Goal: Find specific page/section: Find specific page/section

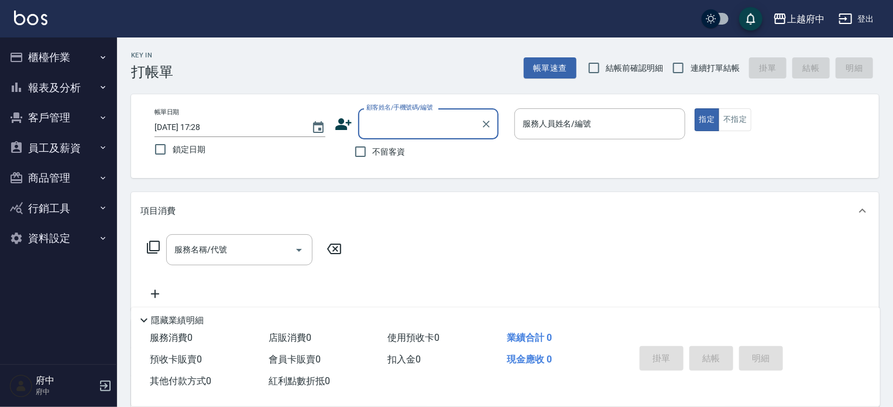
click at [59, 108] on button "客戶管理" at bounding box center [59, 117] width 108 height 30
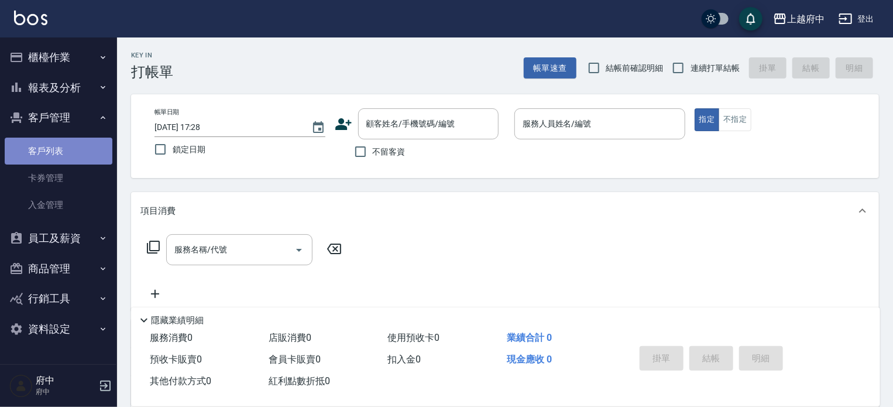
click at [53, 153] on link "客戶列表" at bounding box center [59, 151] width 108 height 27
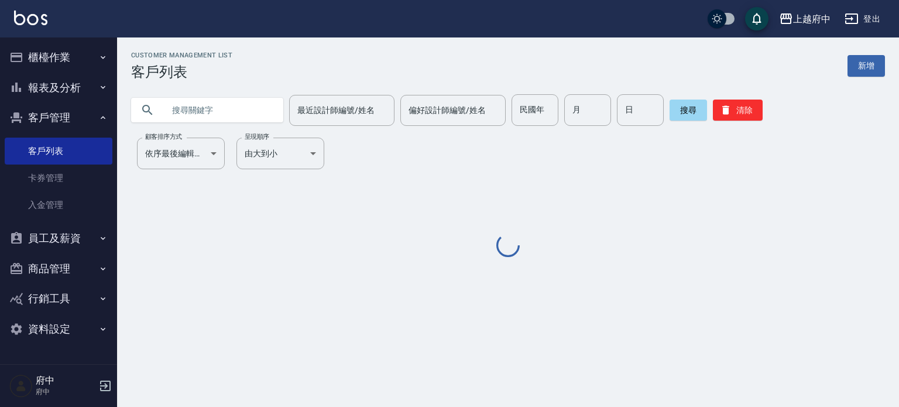
click at [194, 109] on input "text" at bounding box center [219, 110] width 110 height 32
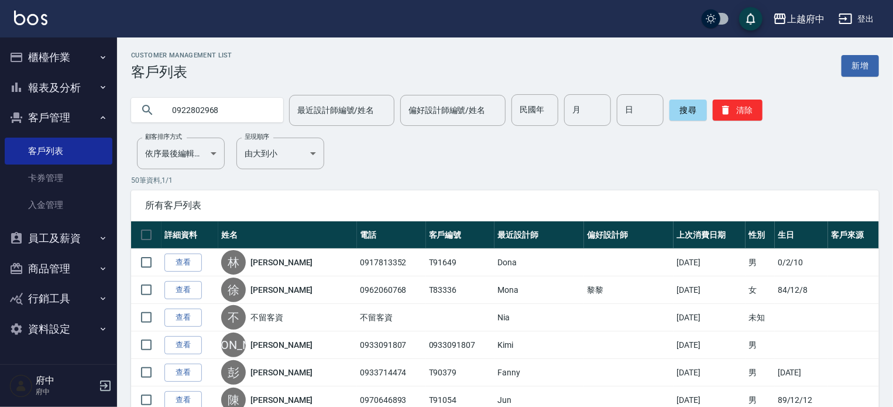
type input "0922802968"
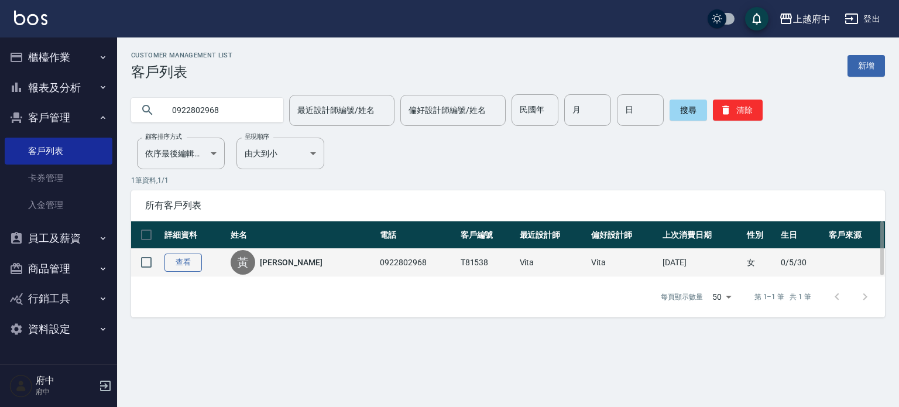
click at [179, 259] on link "查看" at bounding box center [183, 262] width 37 height 18
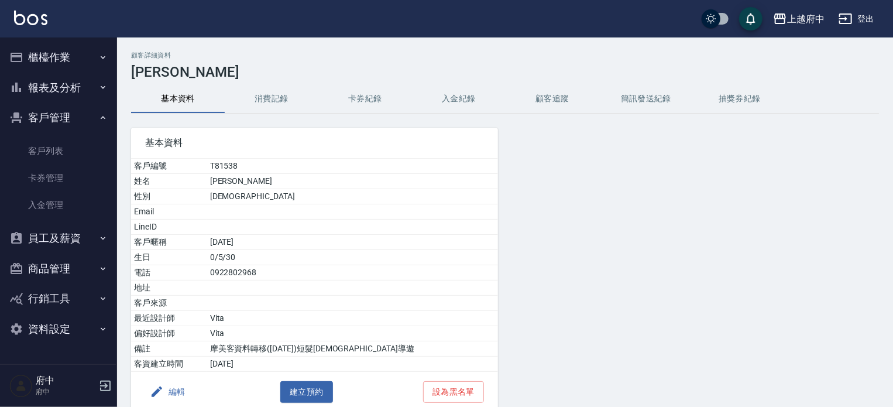
drag, startPoint x: 245, startPoint y: 242, endPoint x: 212, endPoint y: 242, distance: 32.8
click at [212, 242] on td "[DATE]" at bounding box center [352, 242] width 291 height 15
click at [326, 251] on td "0/5/30" at bounding box center [352, 257] width 291 height 15
